Goal: Task Accomplishment & Management: Manage account settings

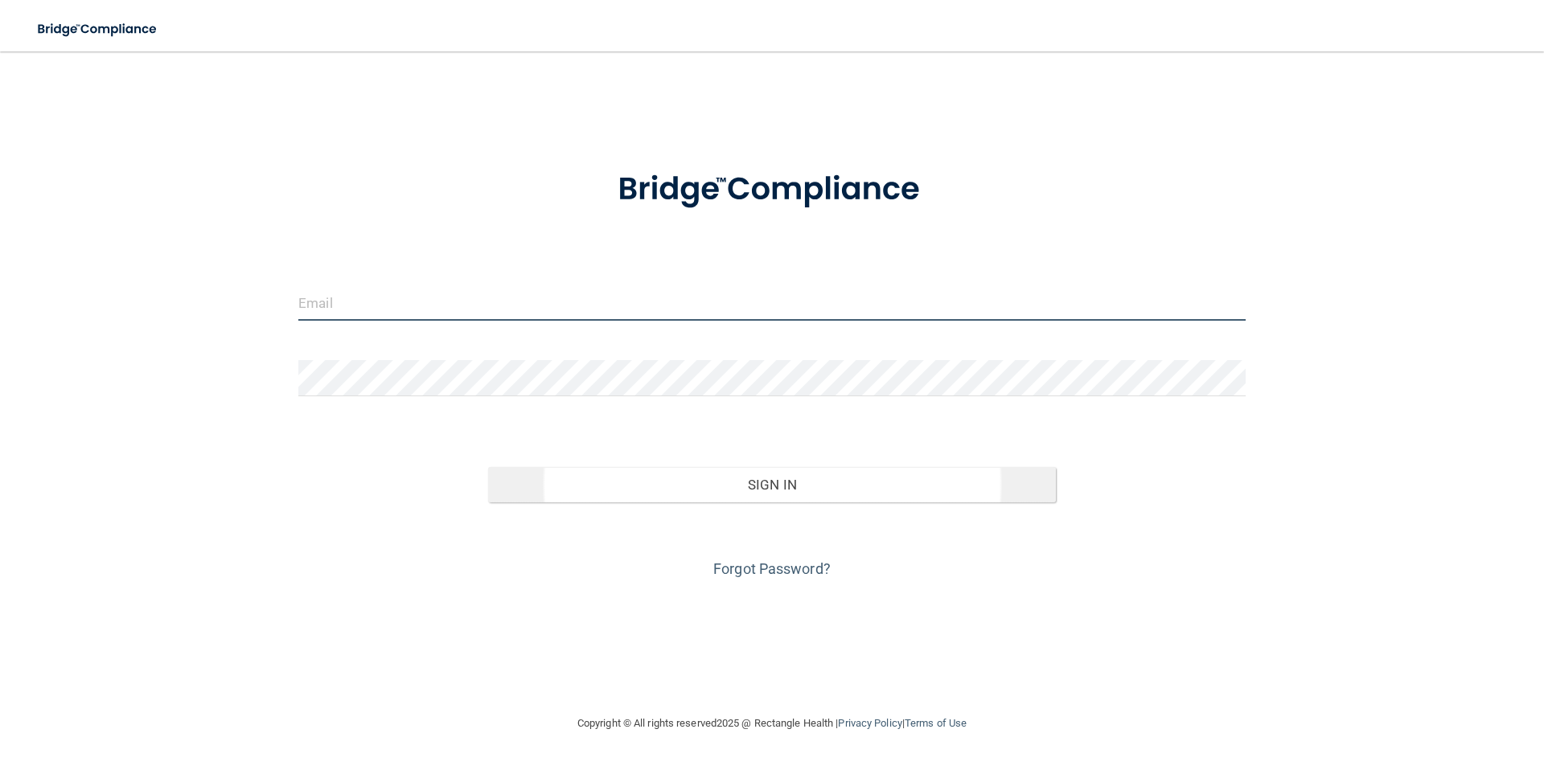
type input "[PERSON_NAME][EMAIL_ADDRESS][DOMAIN_NAME]"
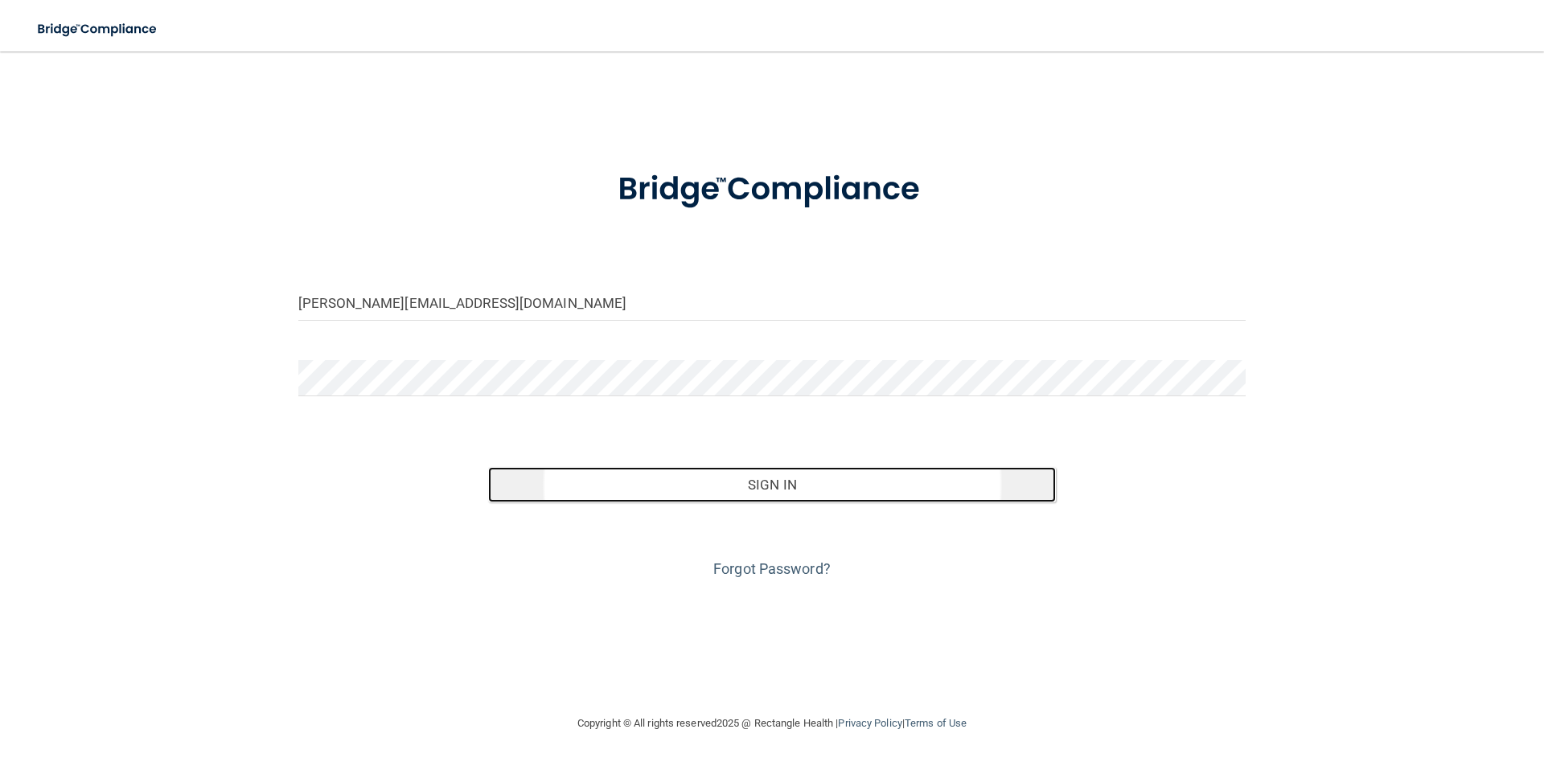
click at [760, 478] on button "Sign In" at bounding box center [772, 484] width 568 height 35
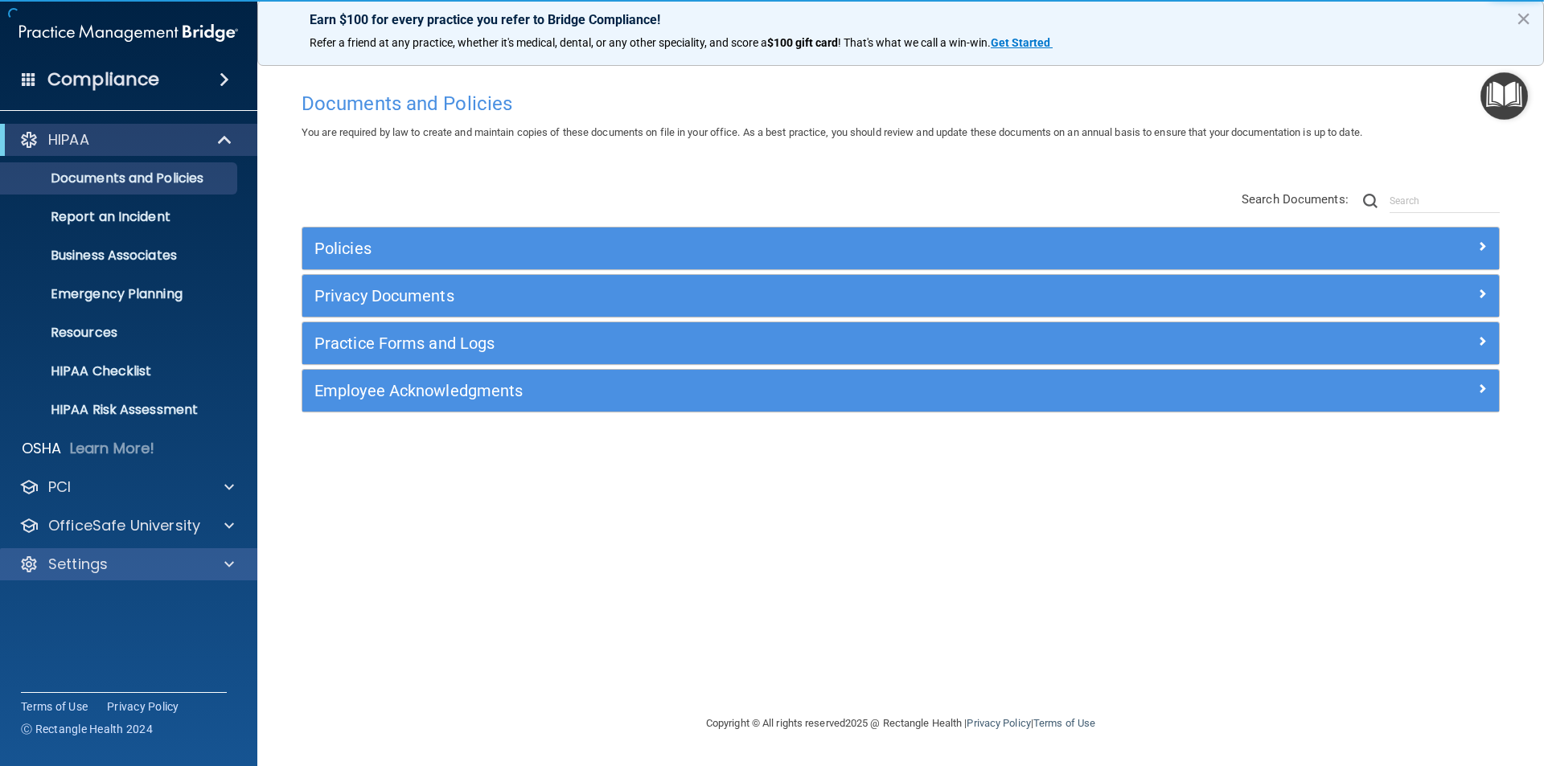
click at [147, 552] on div "Settings" at bounding box center [129, 564] width 258 height 32
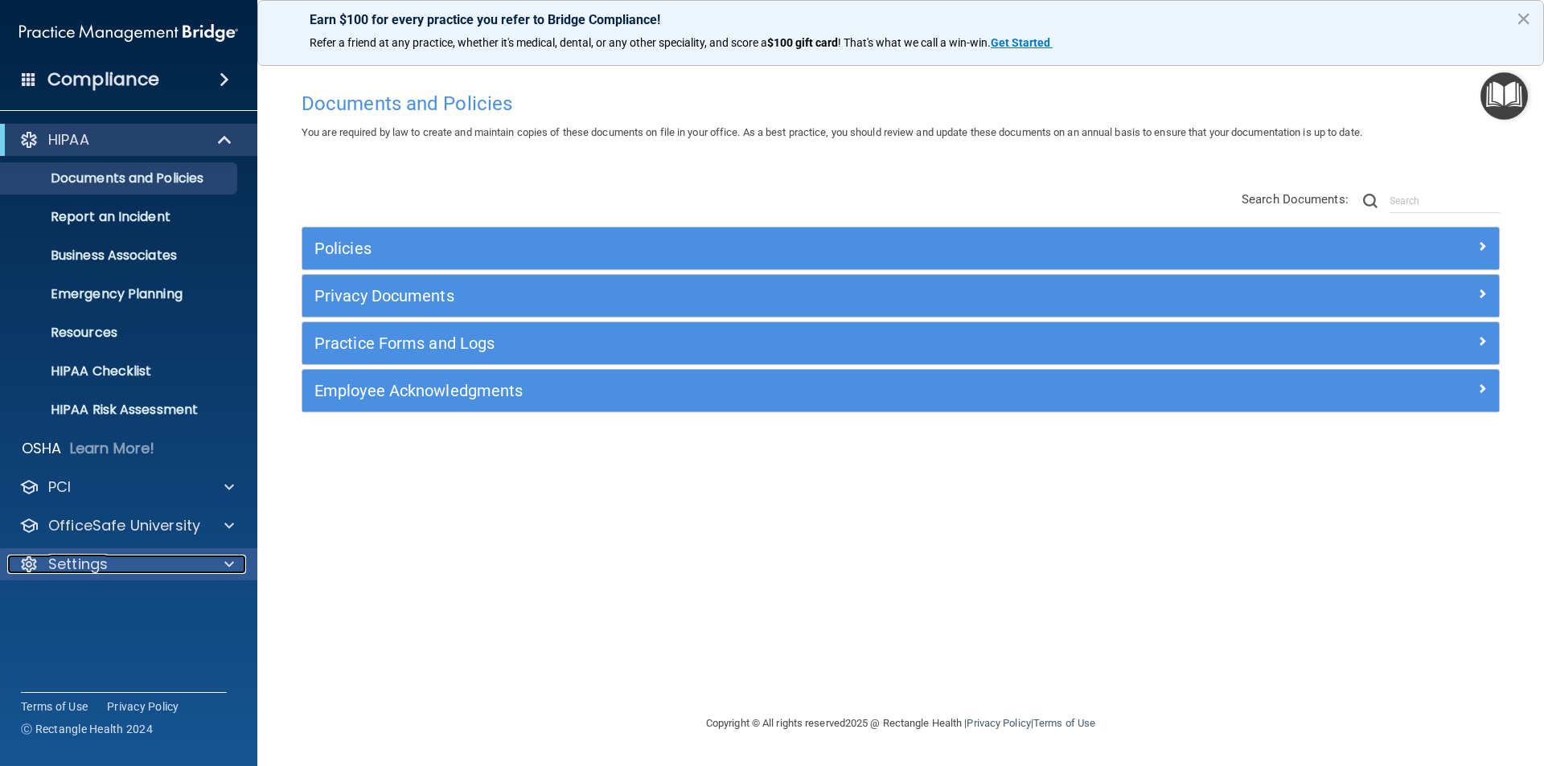
click at [137, 566] on div "Settings" at bounding box center [106, 564] width 199 height 19
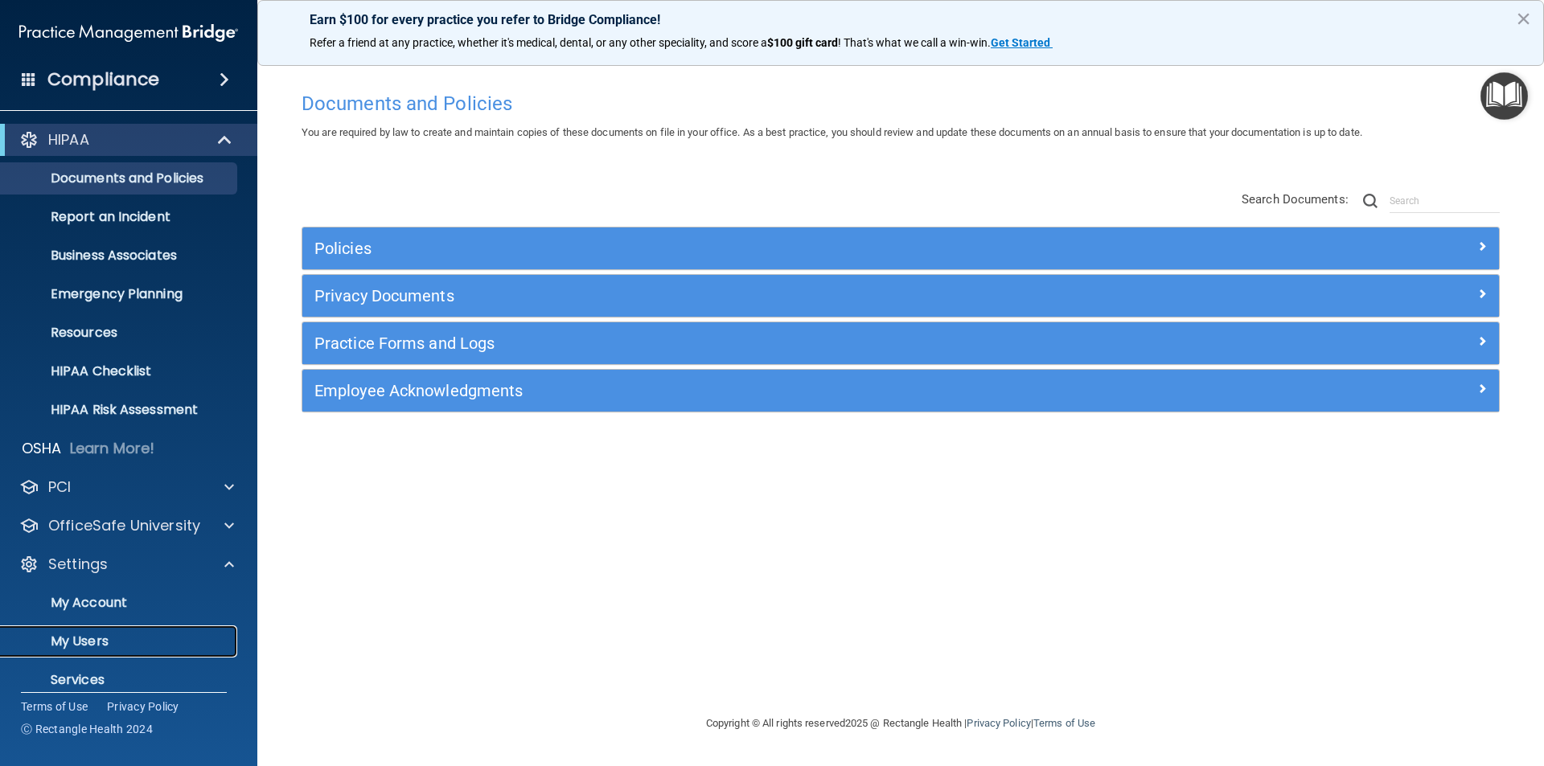
click at [95, 636] on p "My Users" at bounding box center [119, 642] width 219 height 16
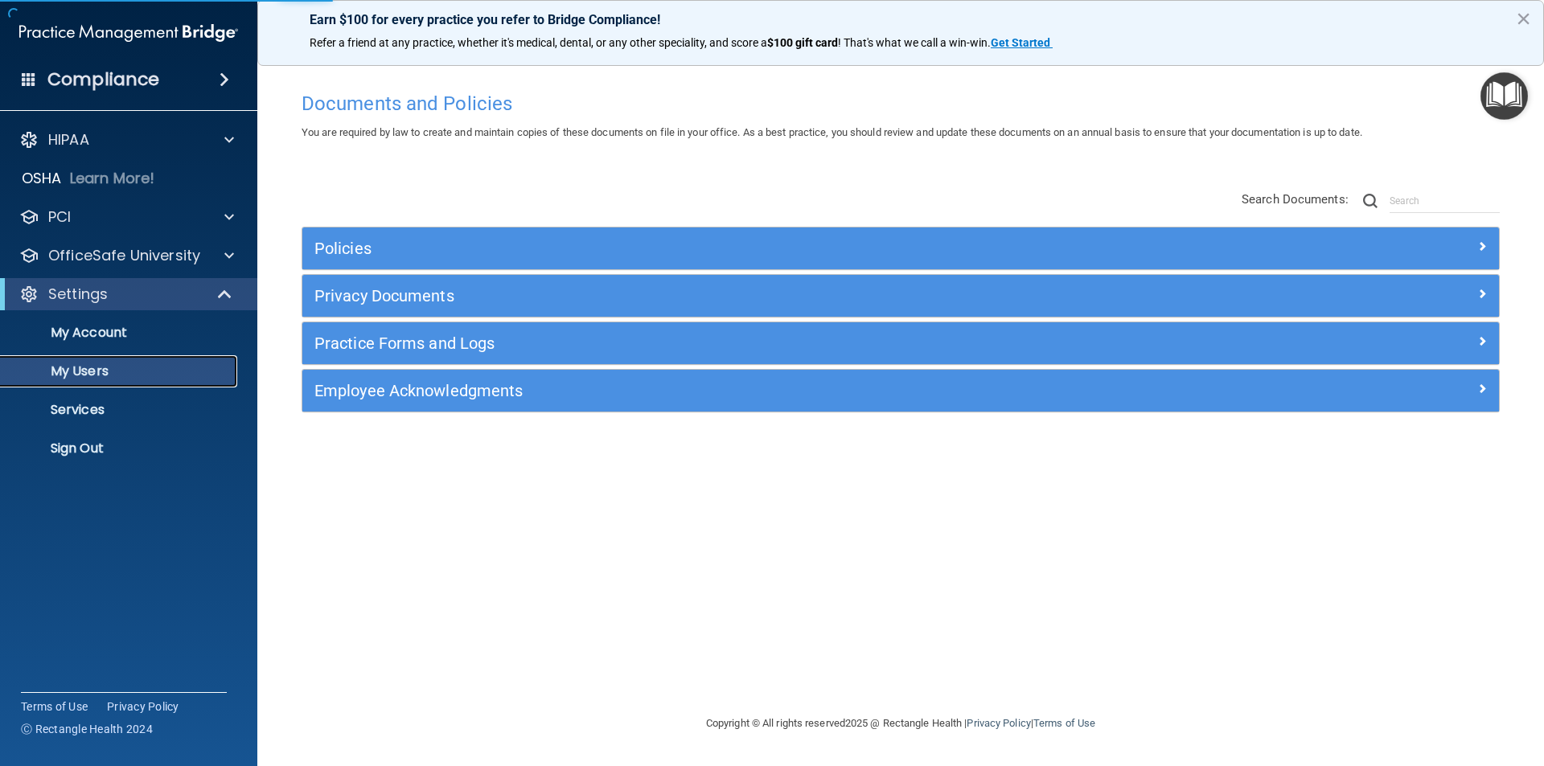
select select "20"
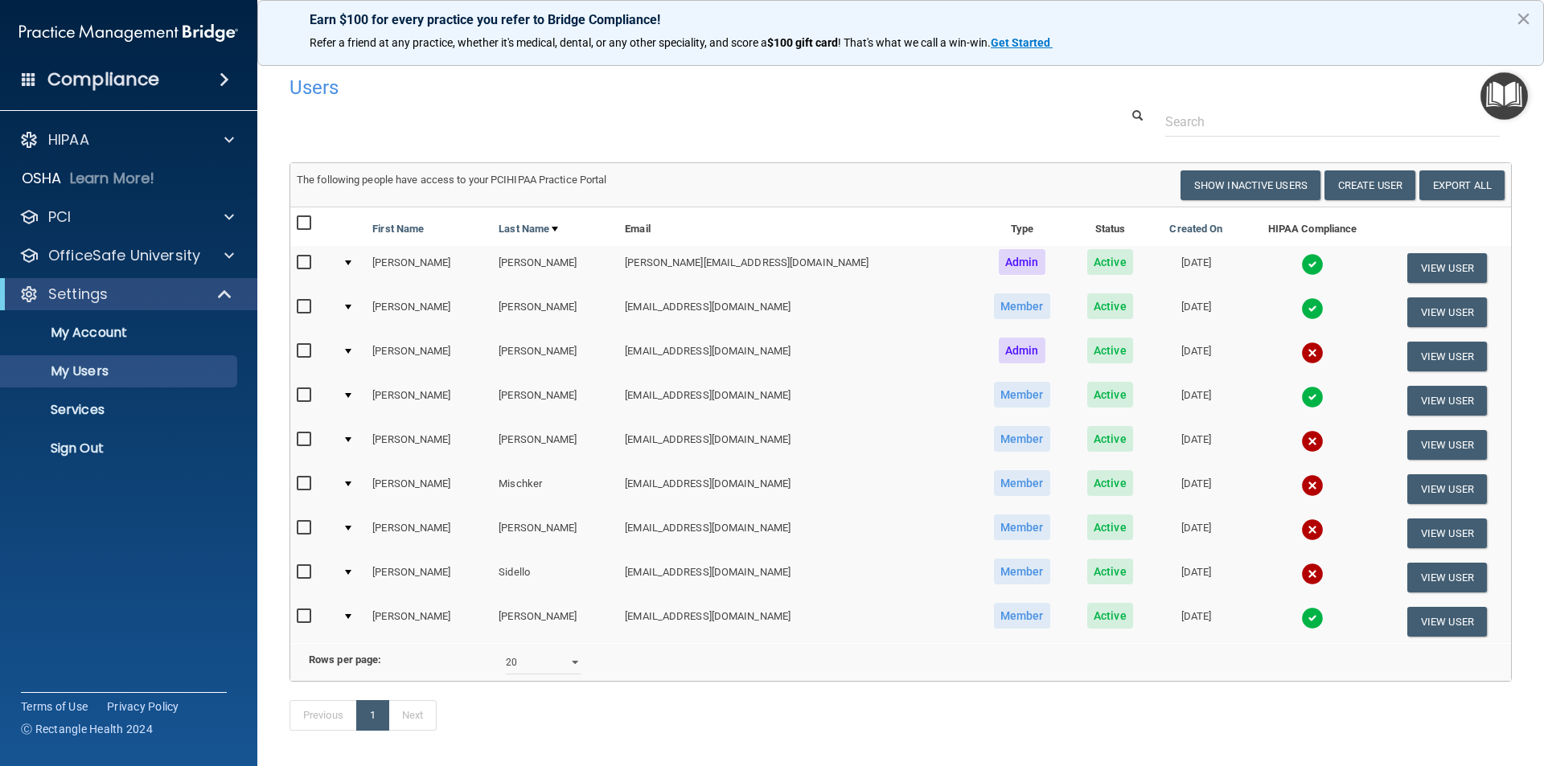
click at [306, 484] on input "checkbox" at bounding box center [306, 484] width 18 height 13
checkbox input "true"
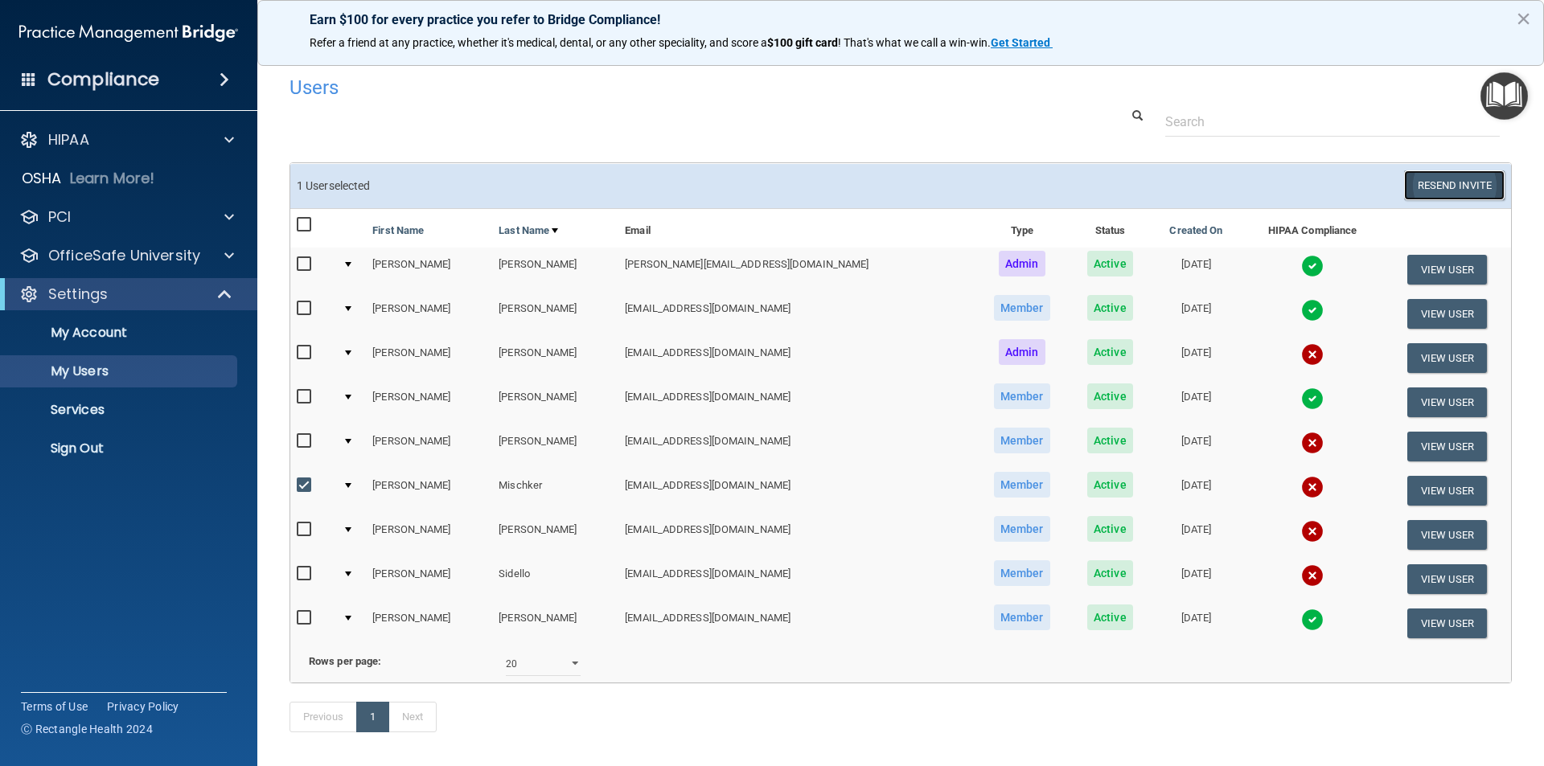
click at [1428, 183] on button "Resend Invite" at bounding box center [1454, 185] width 100 height 30
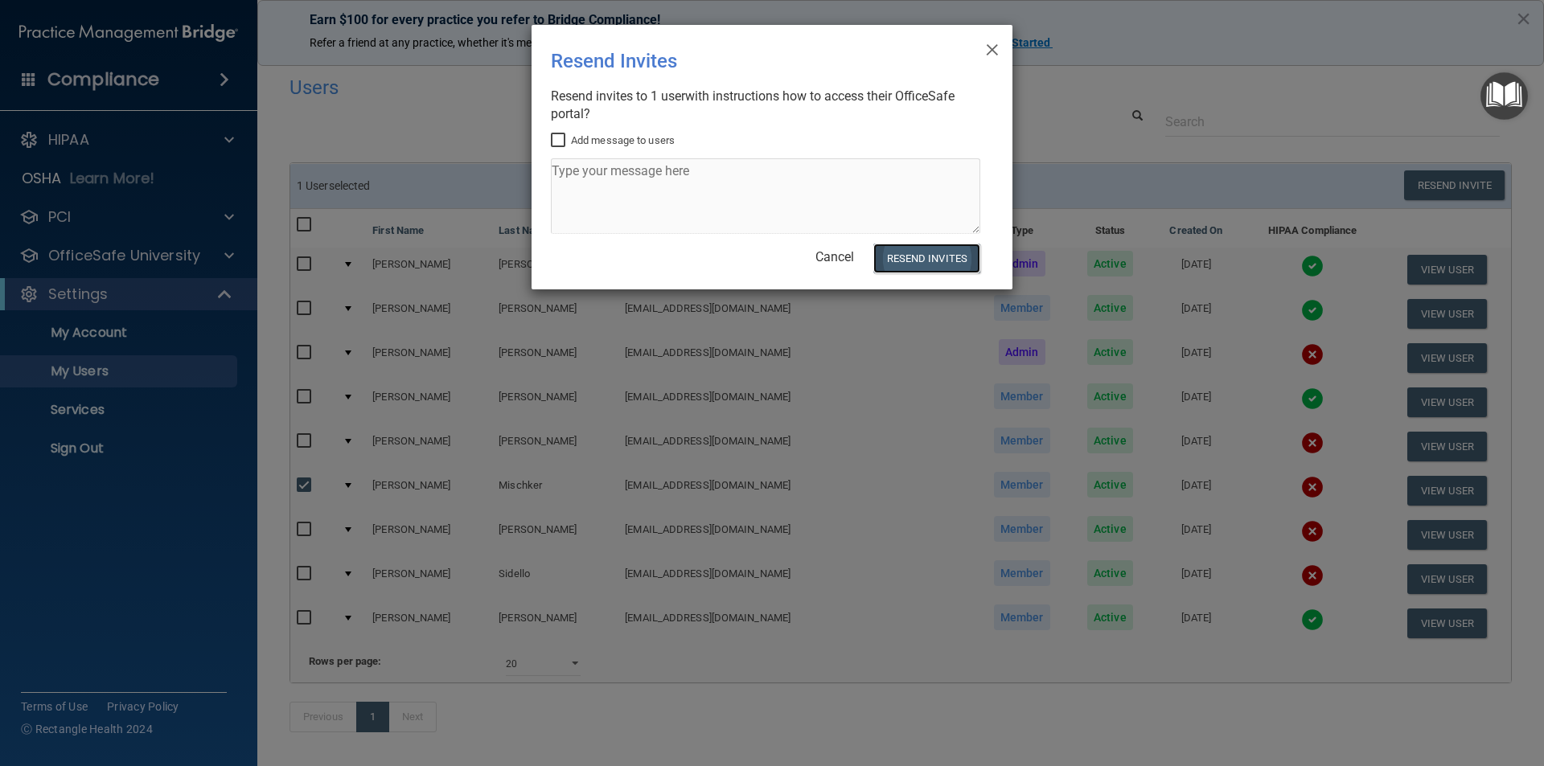
click at [913, 257] on button "Resend Invites" at bounding box center [926, 259] width 107 height 30
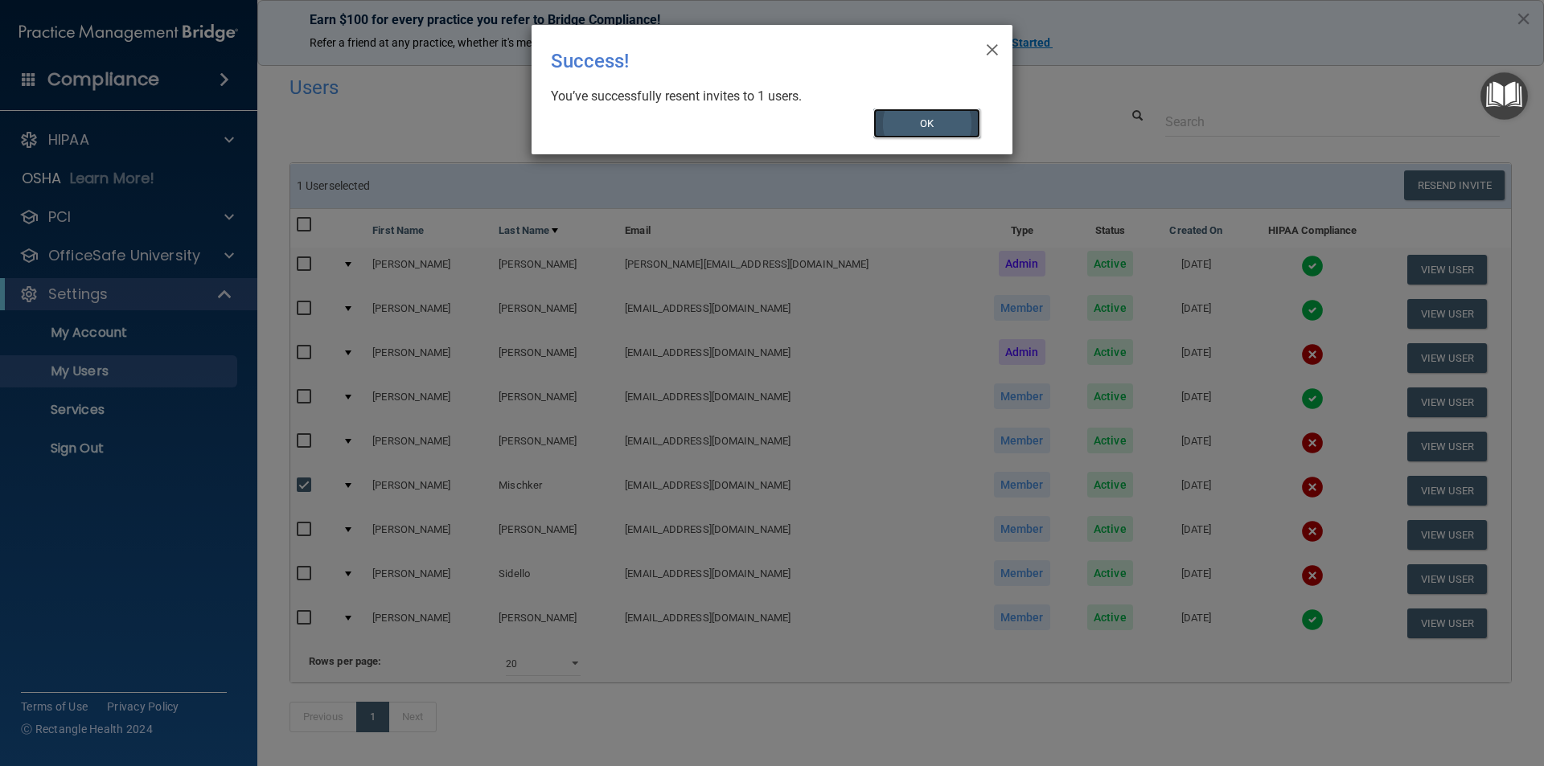
click at [939, 128] on button "OK" at bounding box center [927, 124] width 108 height 30
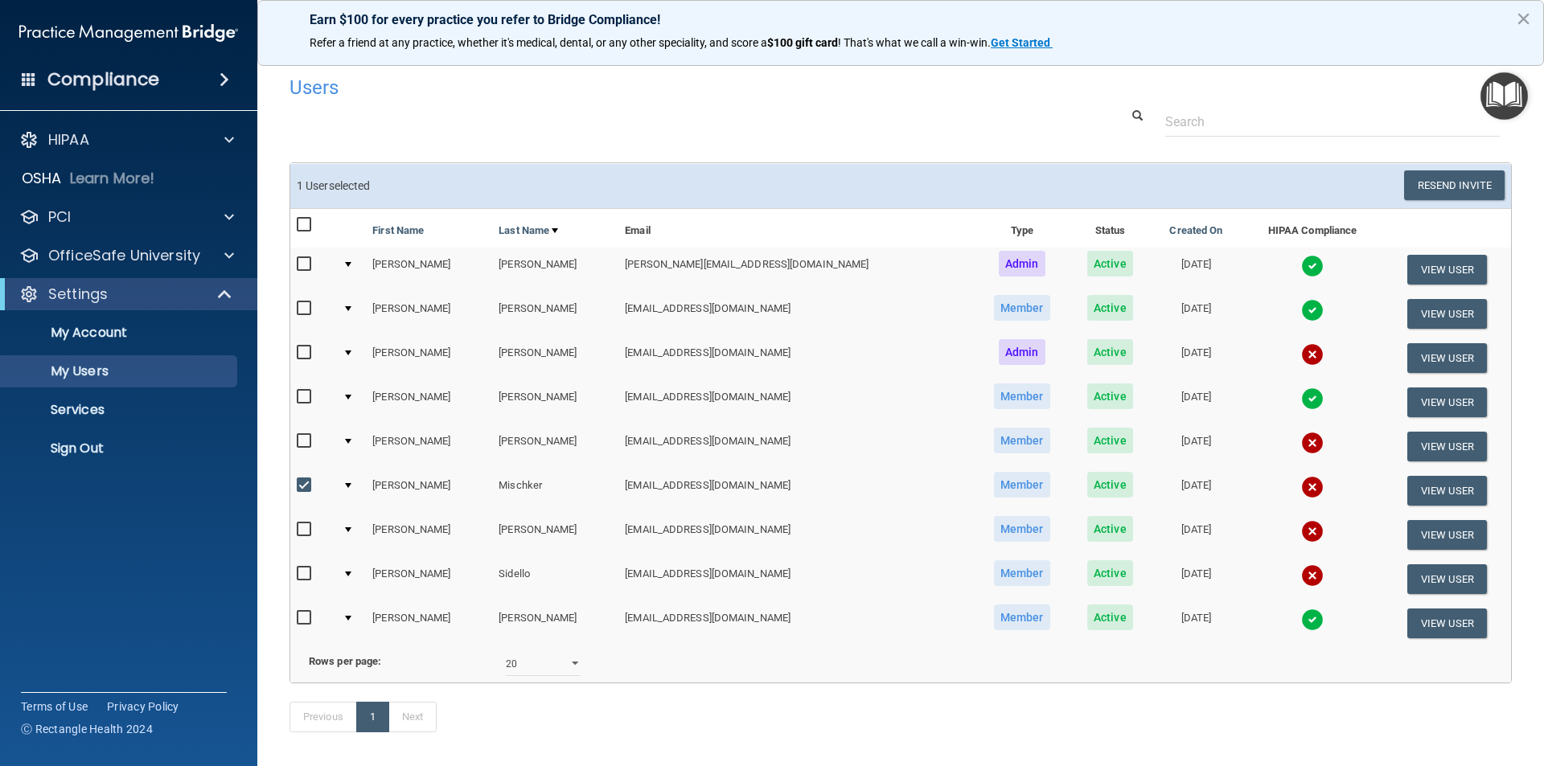
click at [309, 527] on input "checkbox" at bounding box center [306, 529] width 18 height 13
checkbox input "true"
click at [1441, 188] on button "Resend Invite" at bounding box center [1454, 185] width 100 height 30
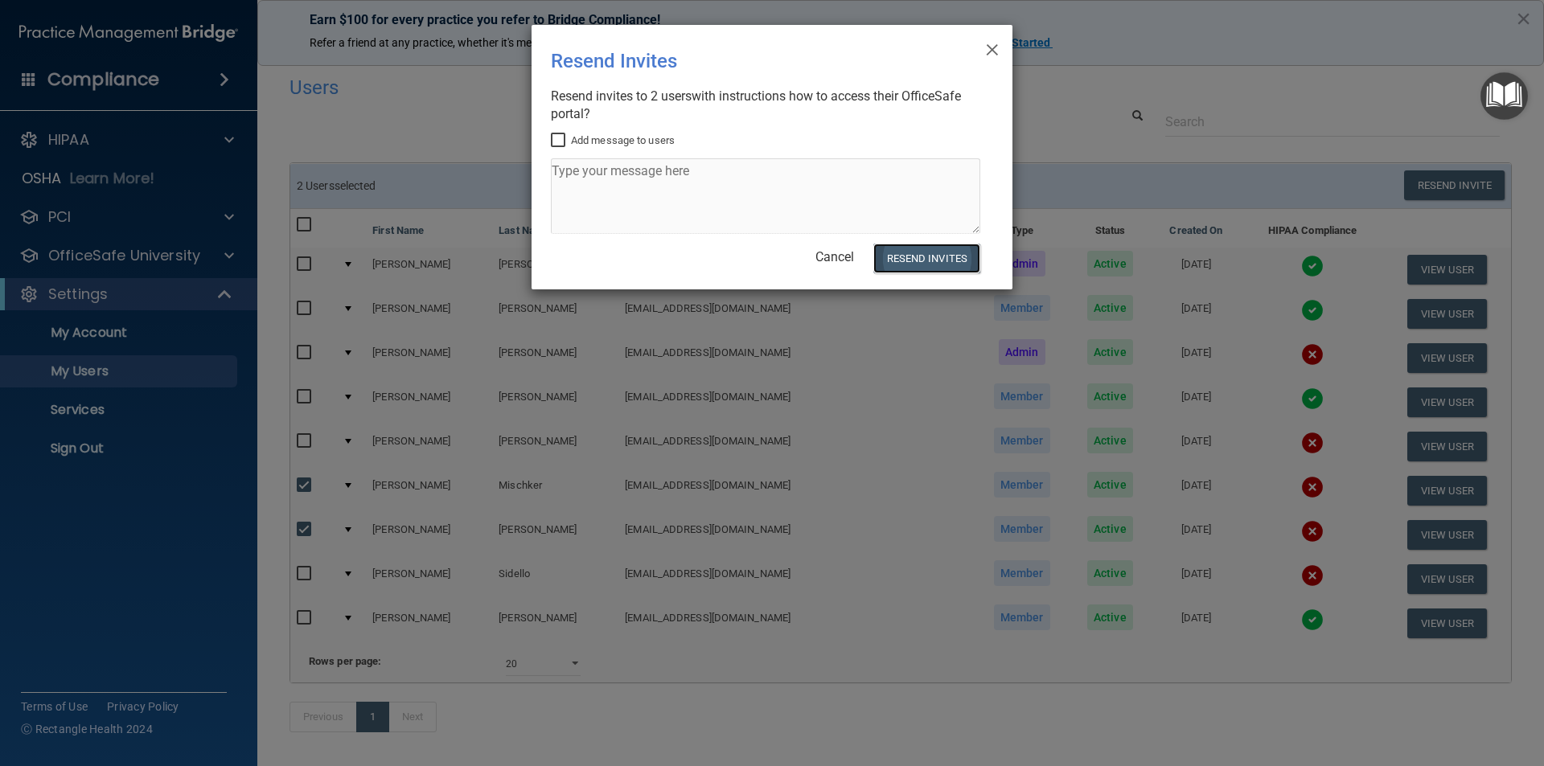
click at [927, 260] on button "Resend Invites" at bounding box center [926, 259] width 107 height 30
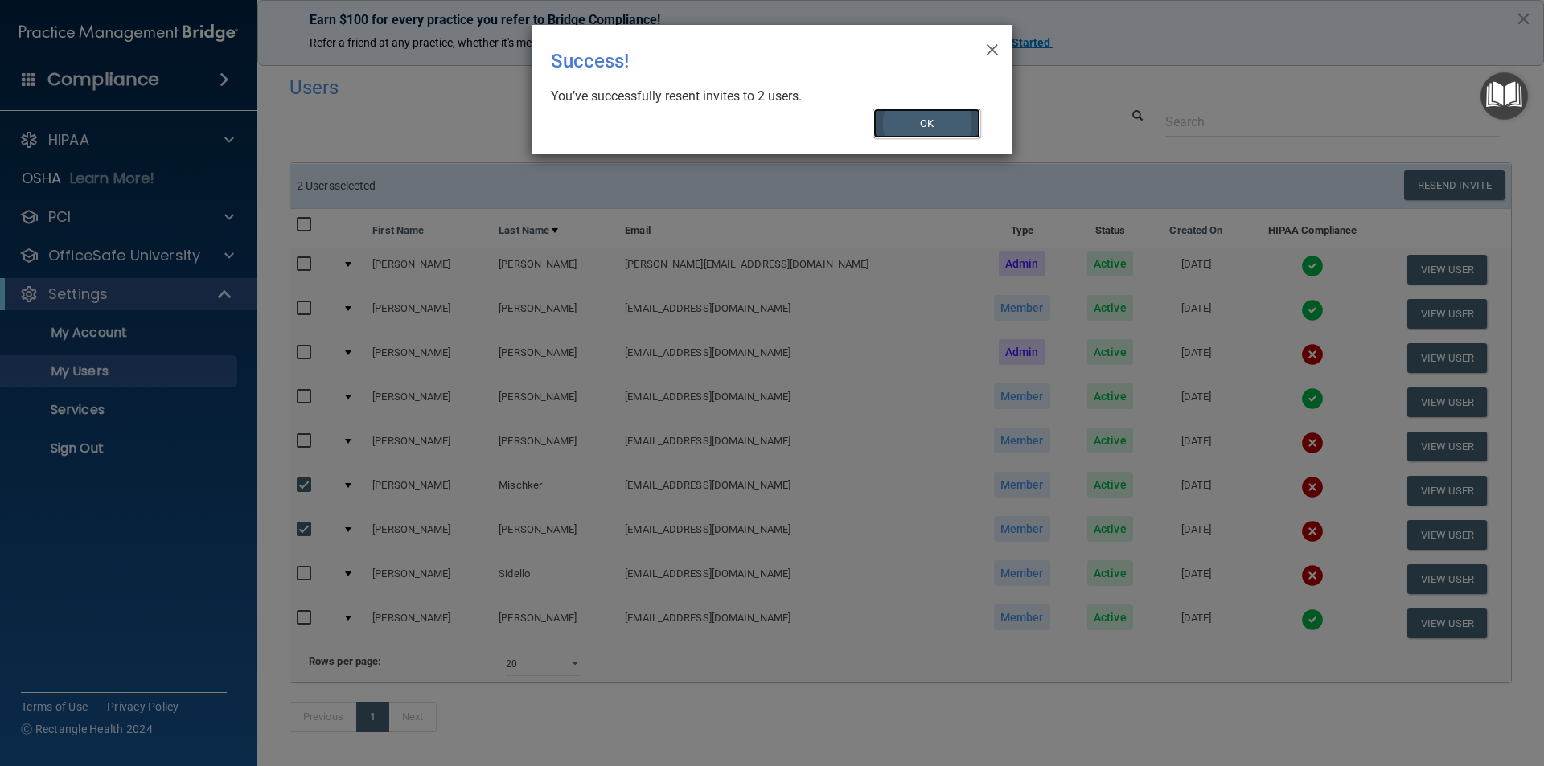
click at [954, 123] on button "OK" at bounding box center [927, 124] width 108 height 30
